Goal: Transaction & Acquisition: Obtain resource

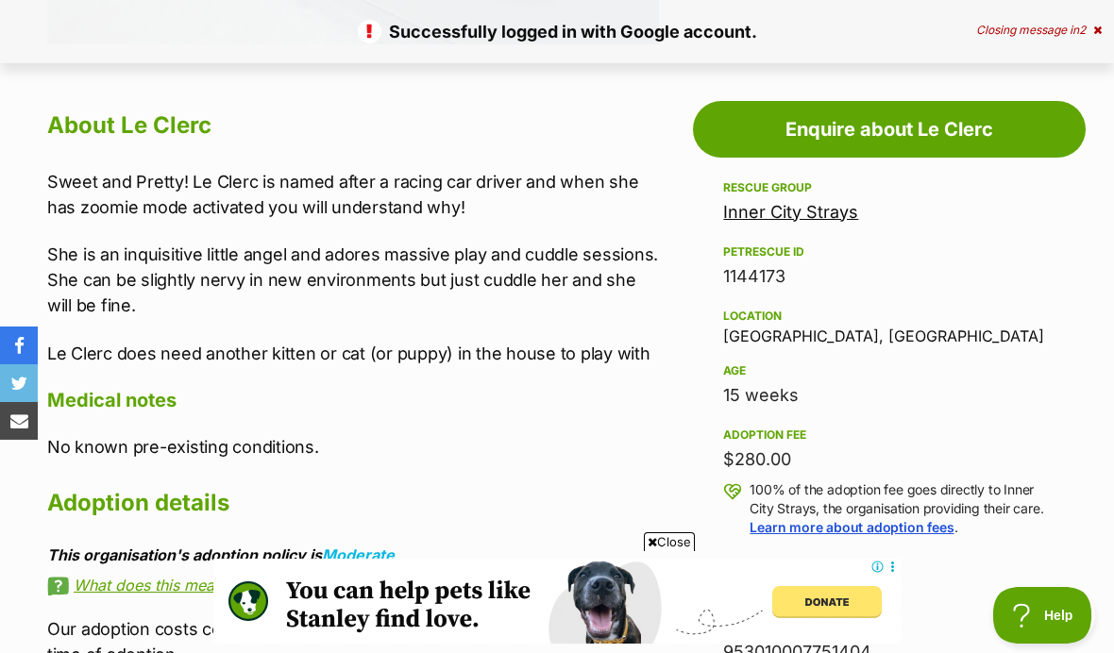
click at [966, 126] on link "Enquire about Le Clerc" at bounding box center [889, 129] width 393 height 57
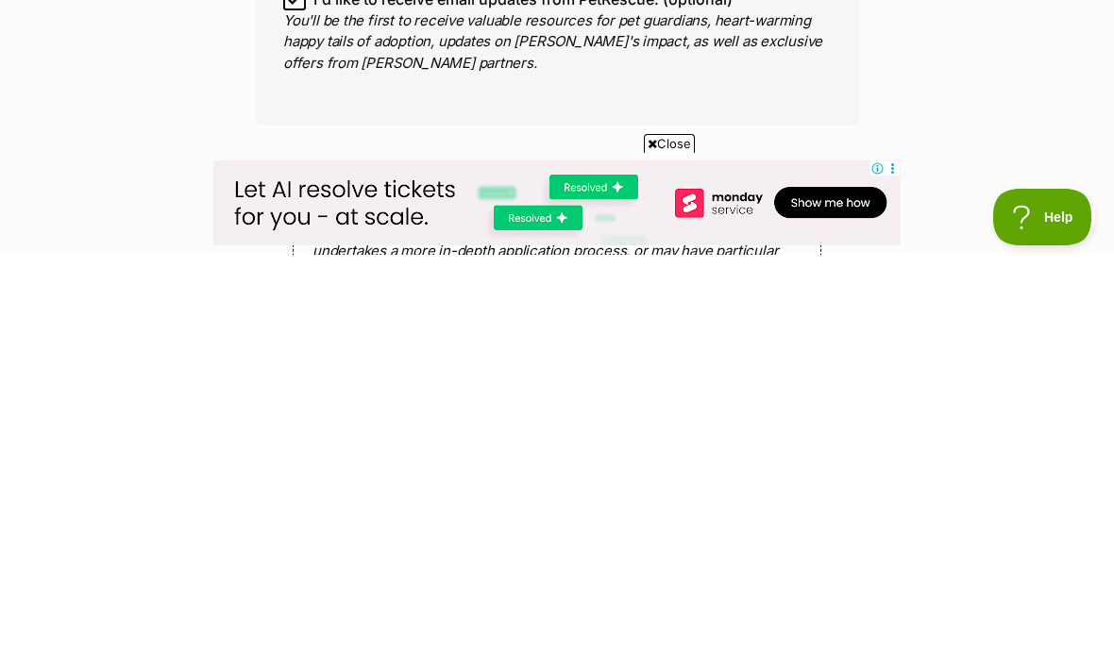
scroll to position [1325, 0]
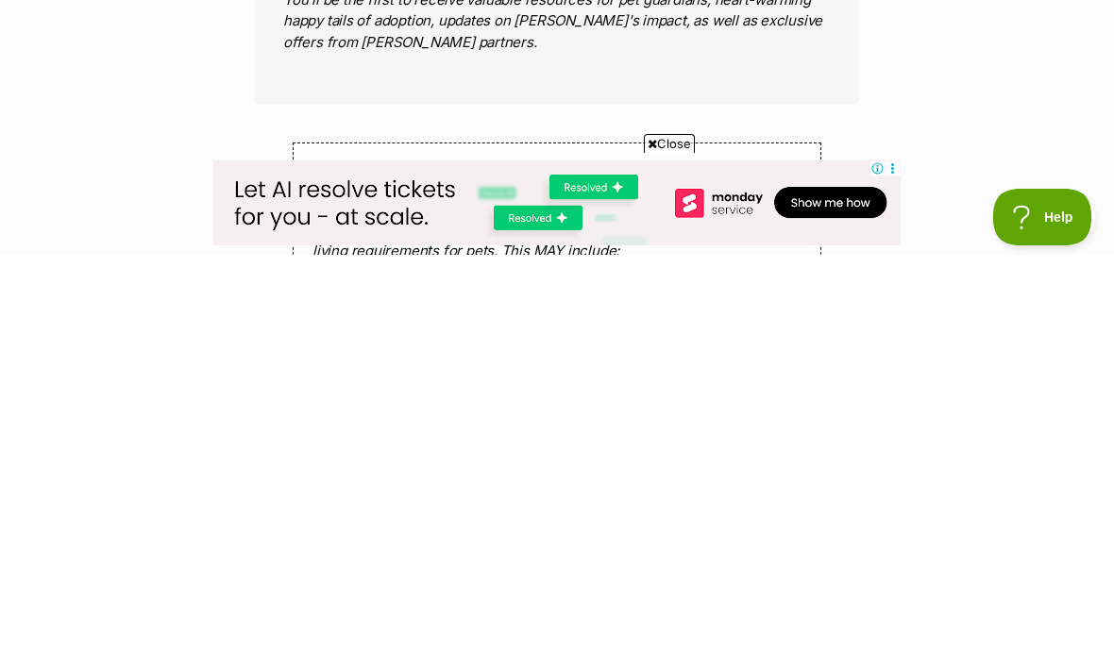
click at [667, 533] on span "Close" at bounding box center [669, 542] width 51 height 19
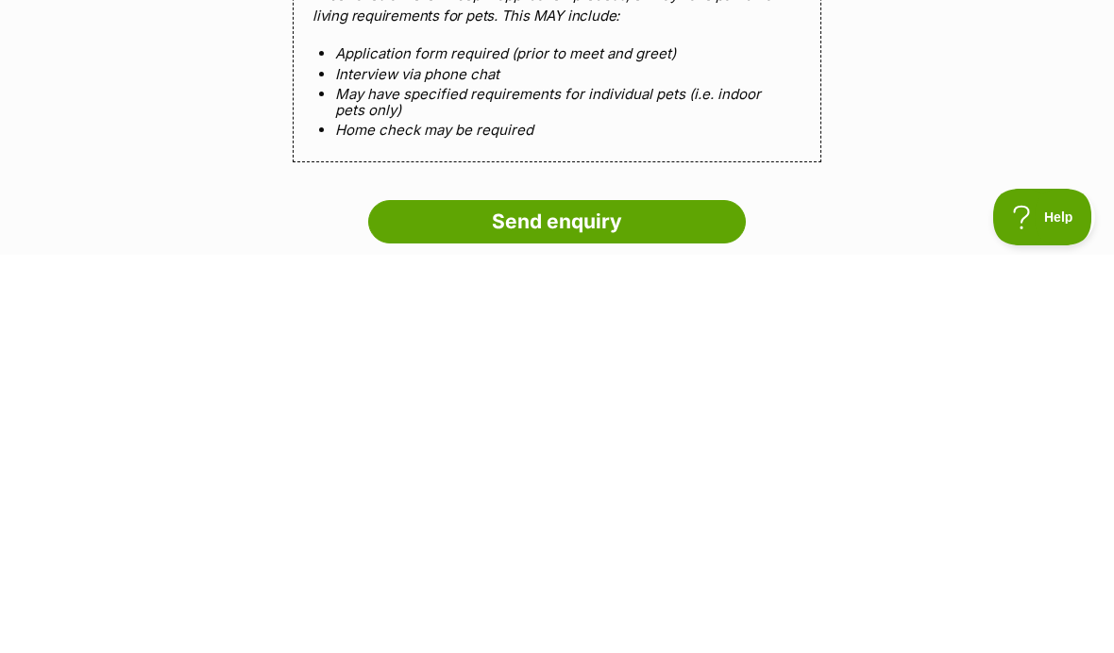
scroll to position [1560, 0]
click at [666, 599] on input "Send enquiry" at bounding box center [557, 620] width 378 height 43
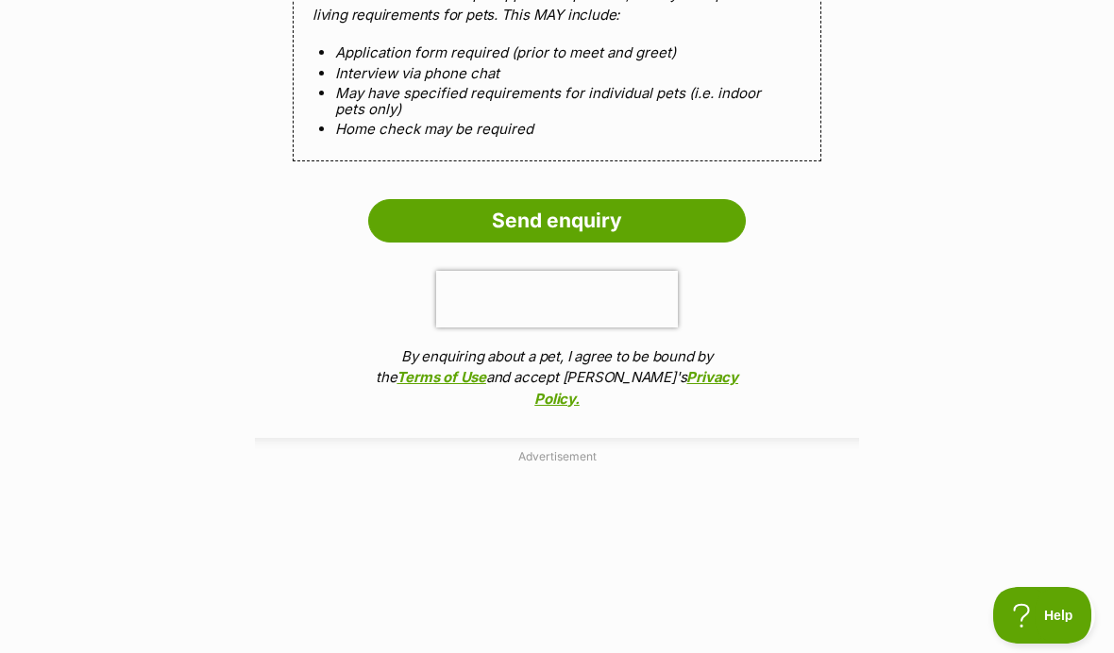
click at [421, 211] on input "Send enquiry" at bounding box center [557, 220] width 378 height 43
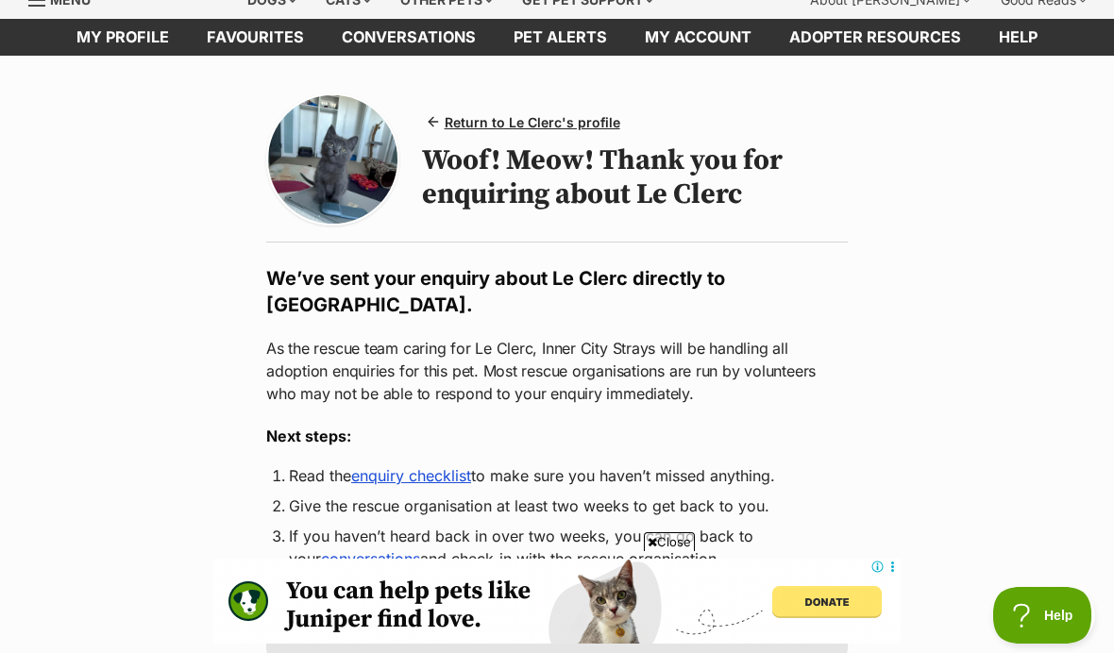
scroll to position [77, 0]
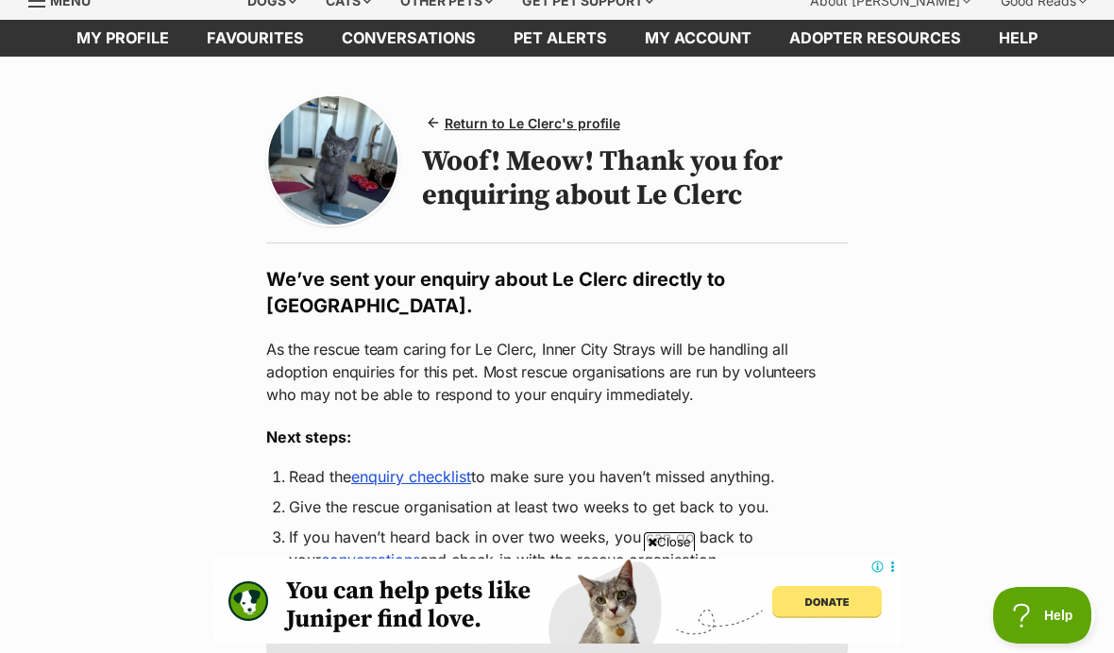
click at [583, 127] on span "Return to Le Clerc's profile" at bounding box center [533, 123] width 176 height 20
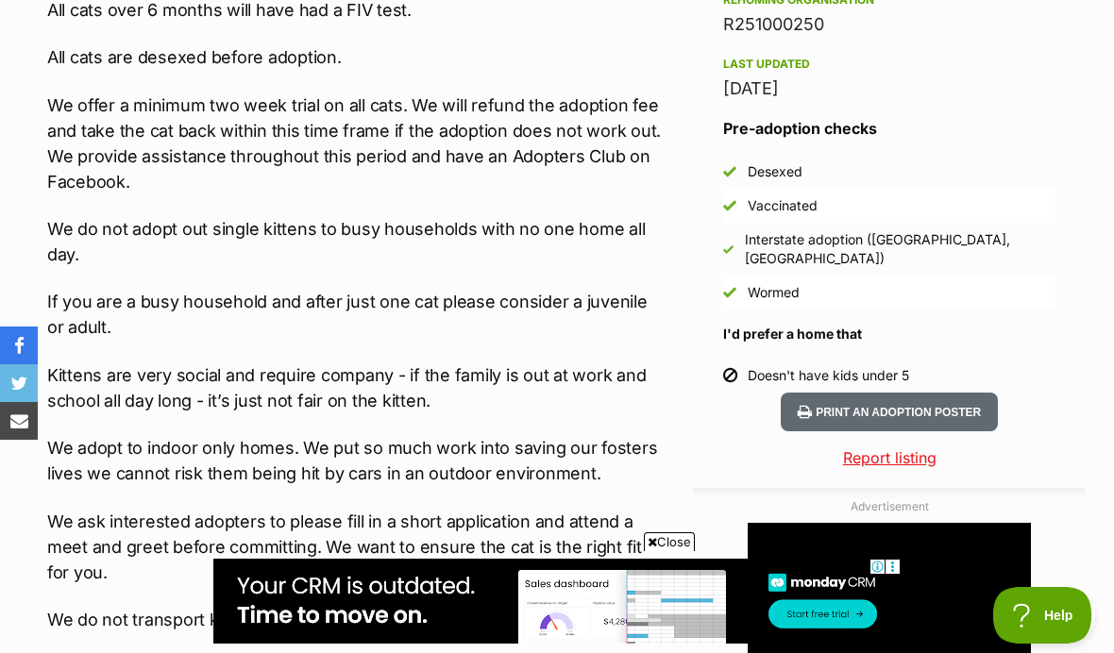
scroll to position [1638, 0]
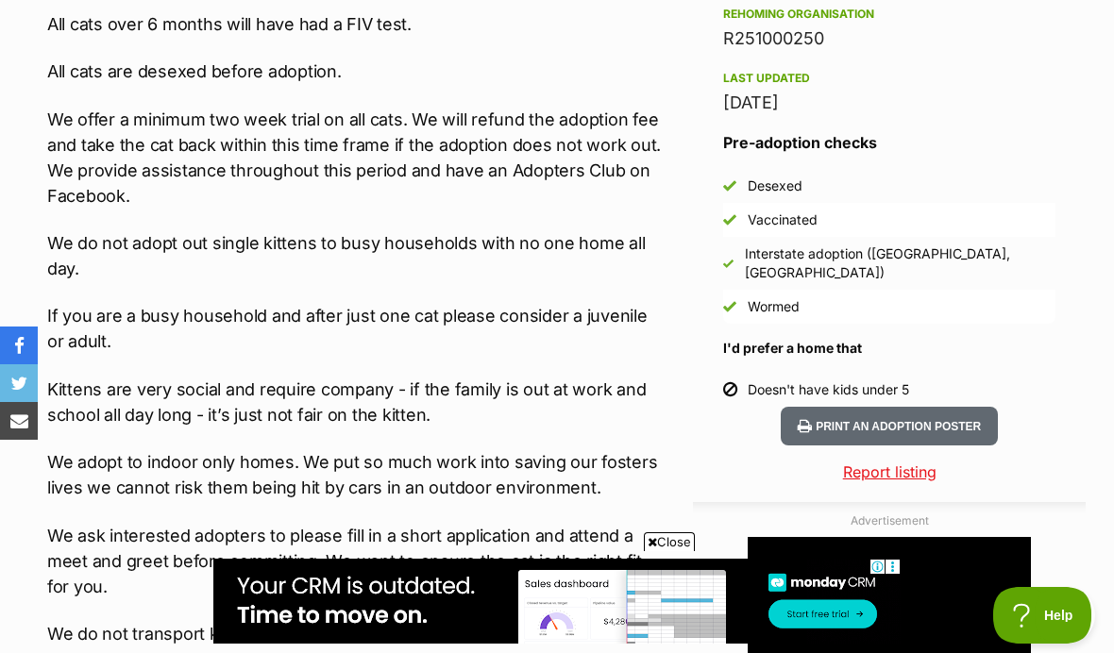
click at [921, 260] on div "Interstate adoption ([GEOGRAPHIC_DATA], [GEOGRAPHIC_DATA])" at bounding box center [900, 264] width 311 height 38
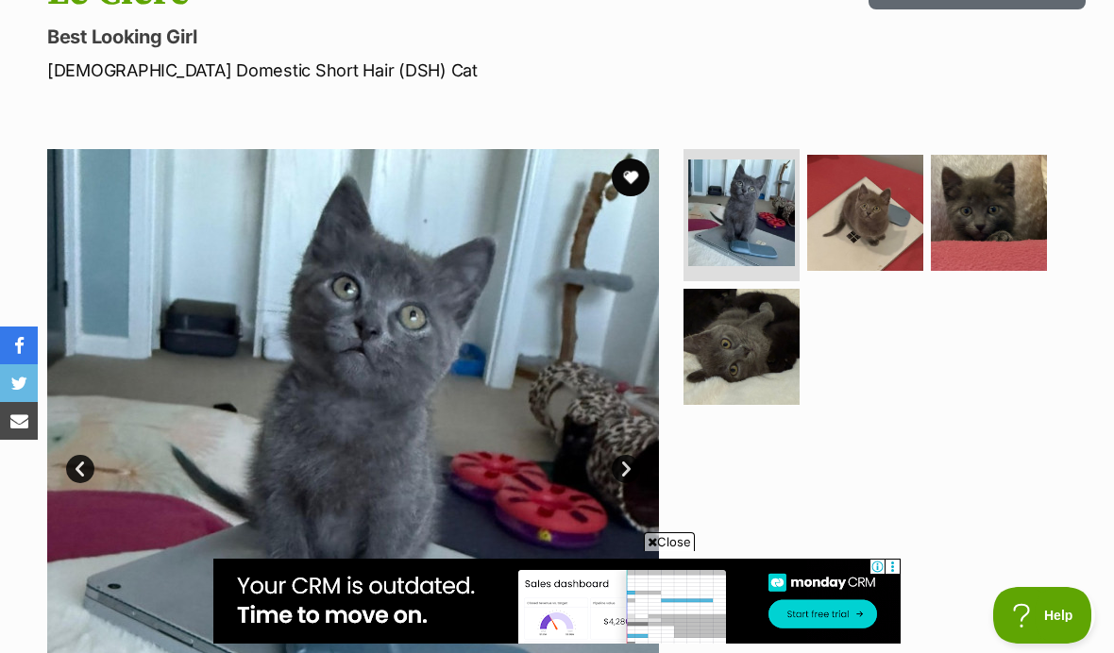
scroll to position [164, 0]
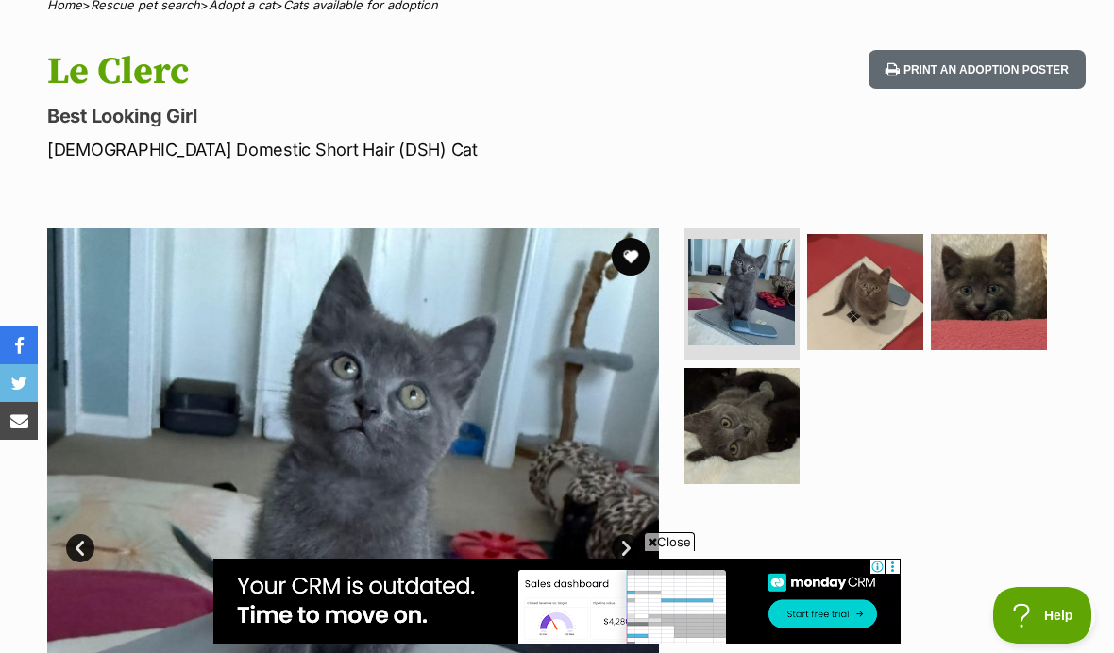
click at [886, 271] on img at bounding box center [865, 292] width 116 height 116
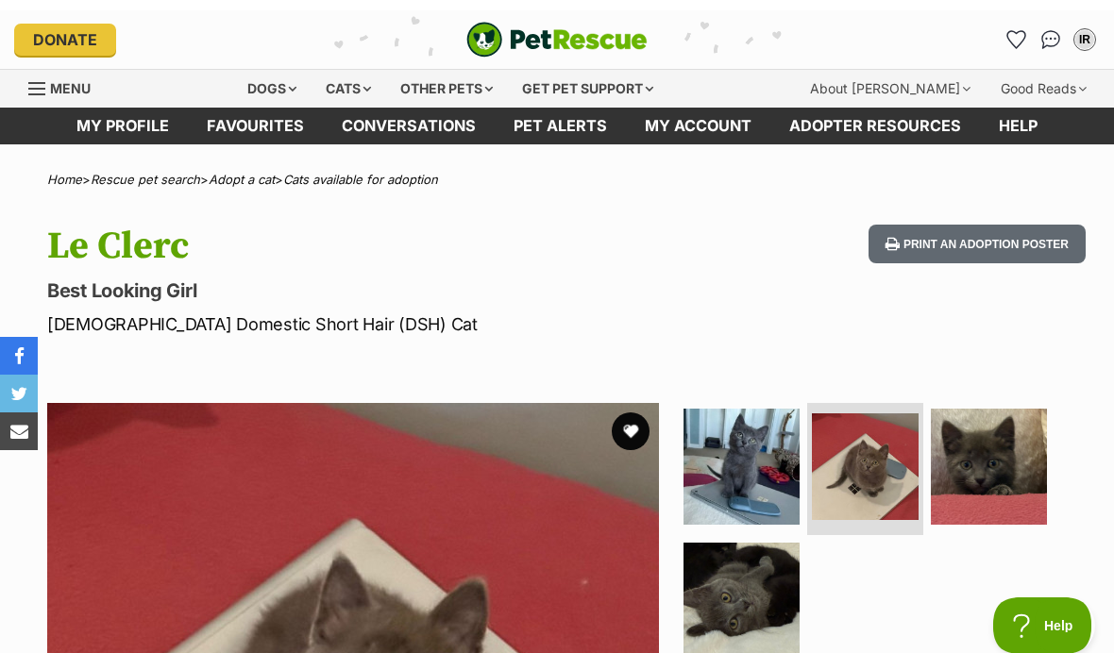
scroll to position [0, 0]
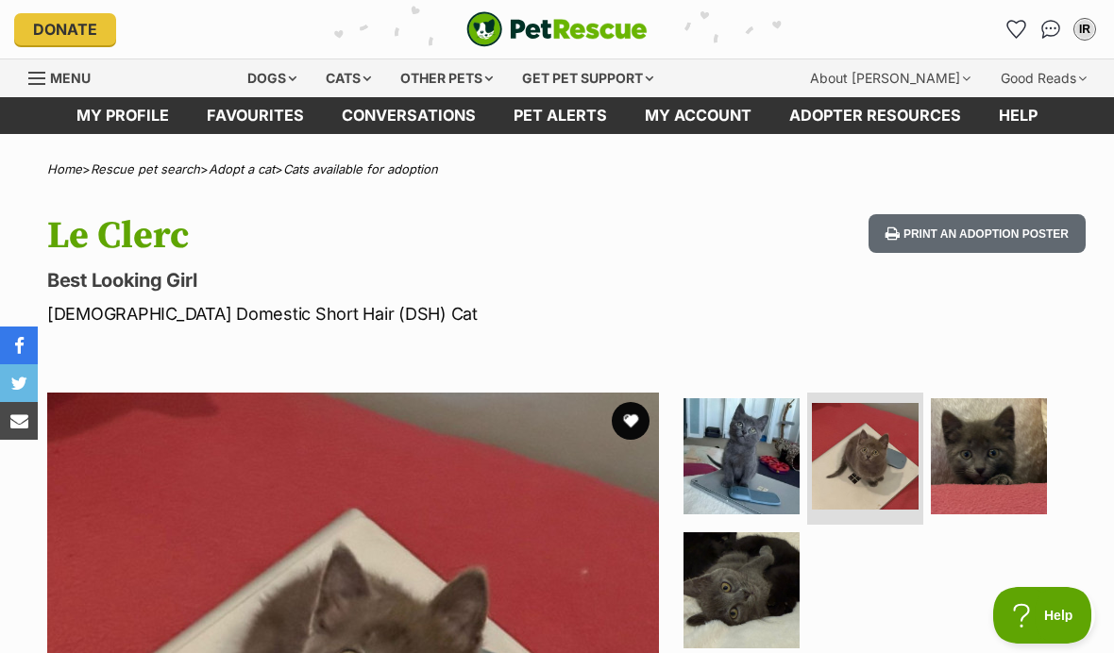
click at [59, 62] on link "Menu" at bounding box center [66, 76] width 76 height 34
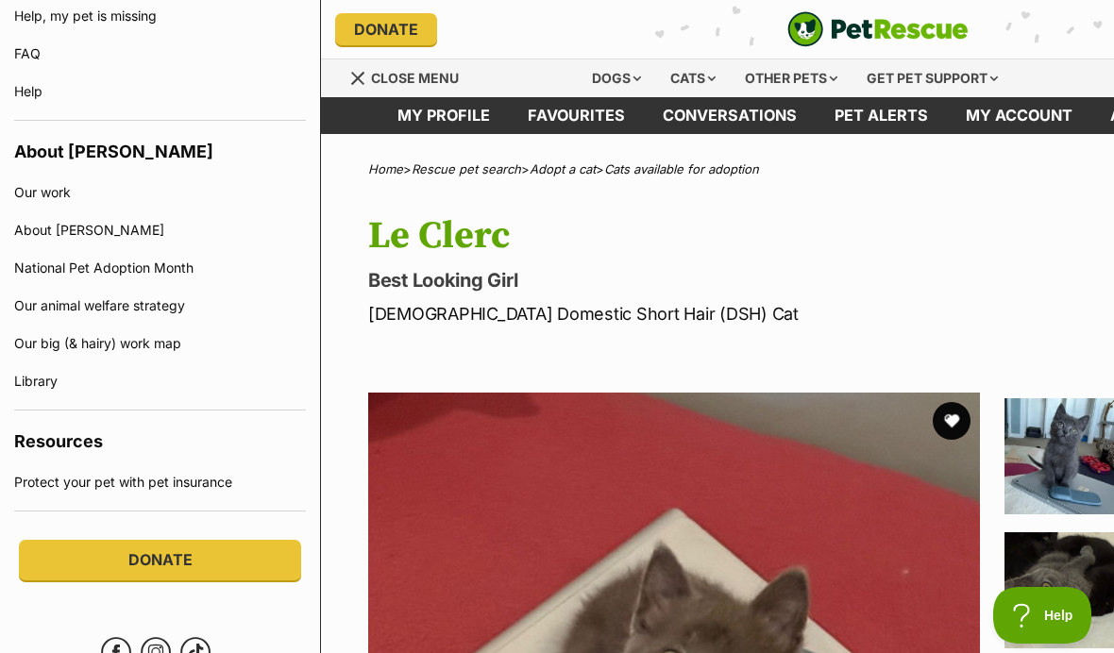
scroll to position [1268, 0]
click at [680, 279] on p "Best Looking Girl" at bounding box center [685, 280] width 635 height 26
click at [430, 100] on link "My profile" at bounding box center [444, 115] width 130 height 37
click at [443, 83] on span "Close menu" at bounding box center [415, 78] width 88 height 16
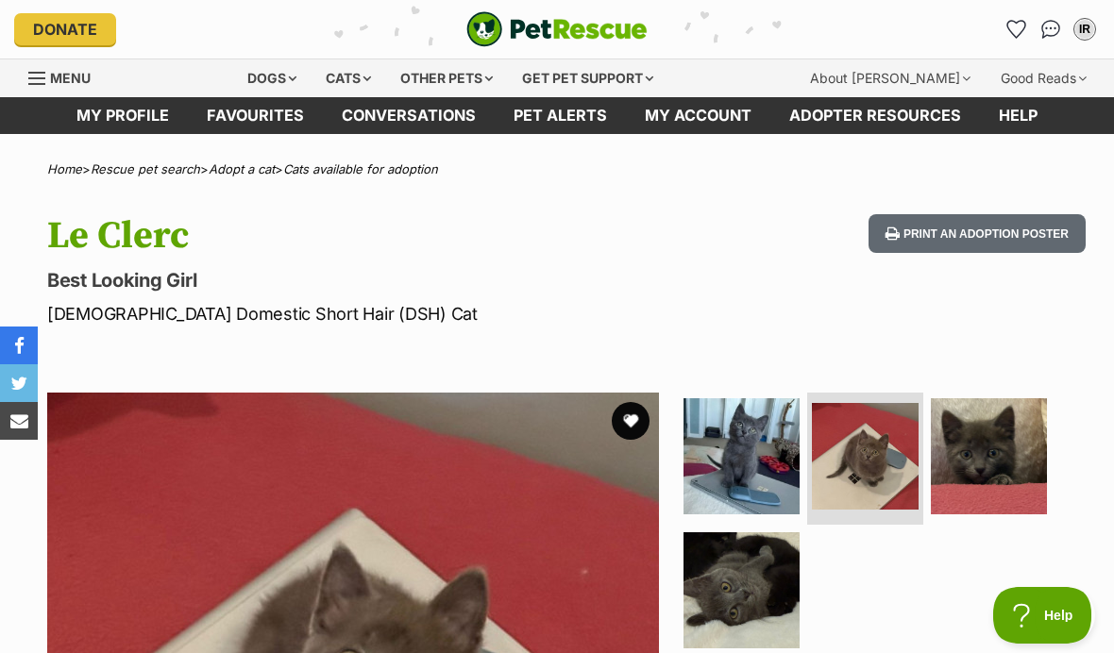
scroll to position [0, 0]
click at [833, 108] on link "Adopter resources" at bounding box center [876, 115] width 210 height 37
